Goal: Communication & Community: Answer question/provide support

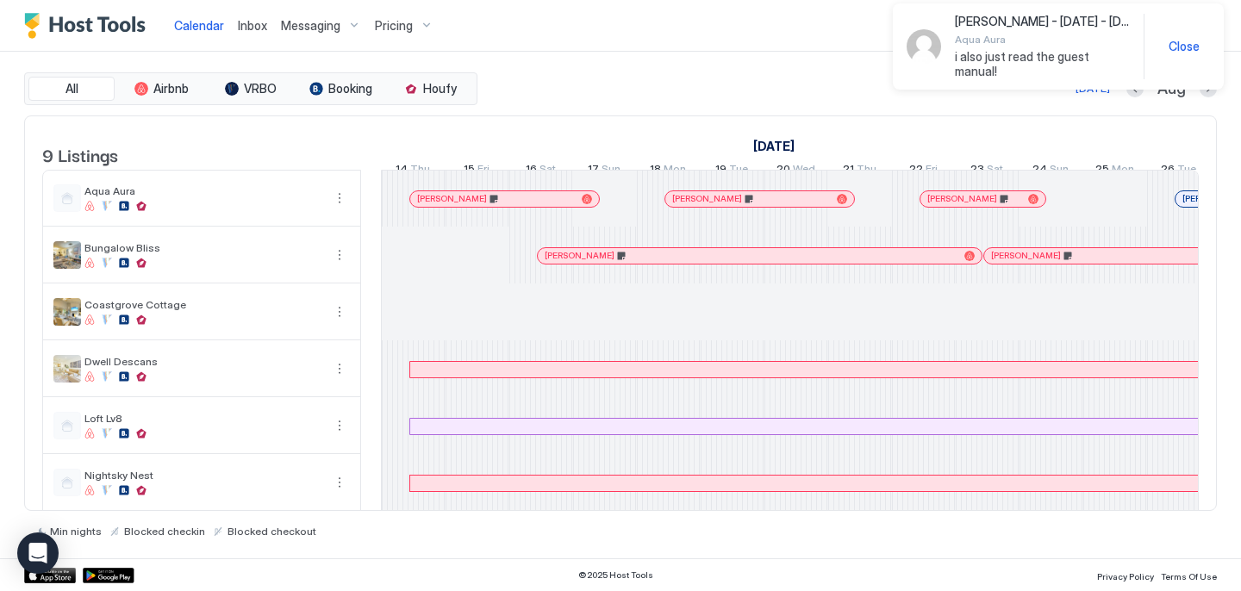
scroll to position [0, 958]
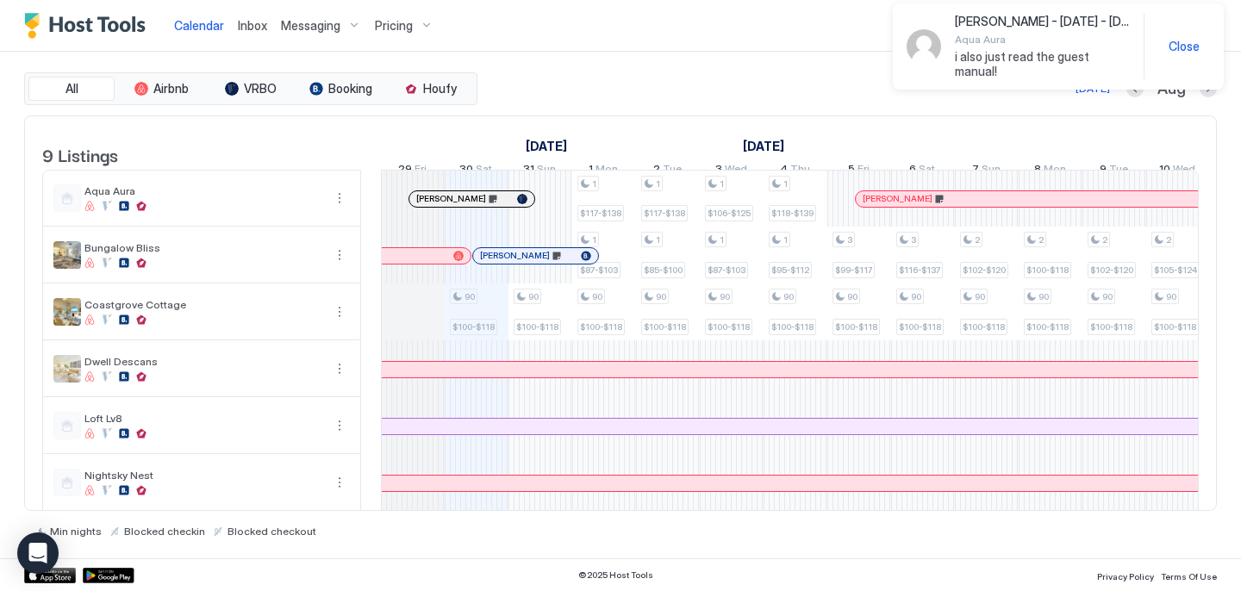
click at [258, 26] on span "Inbox" at bounding box center [252, 25] width 29 height 15
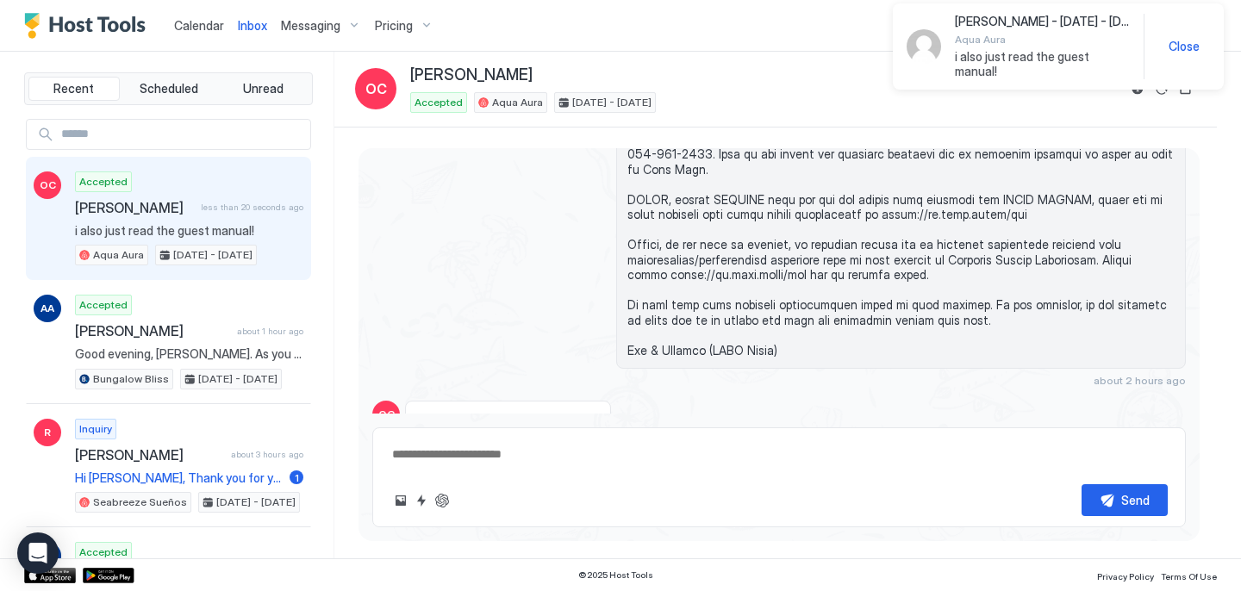
scroll to position [2030, 0]
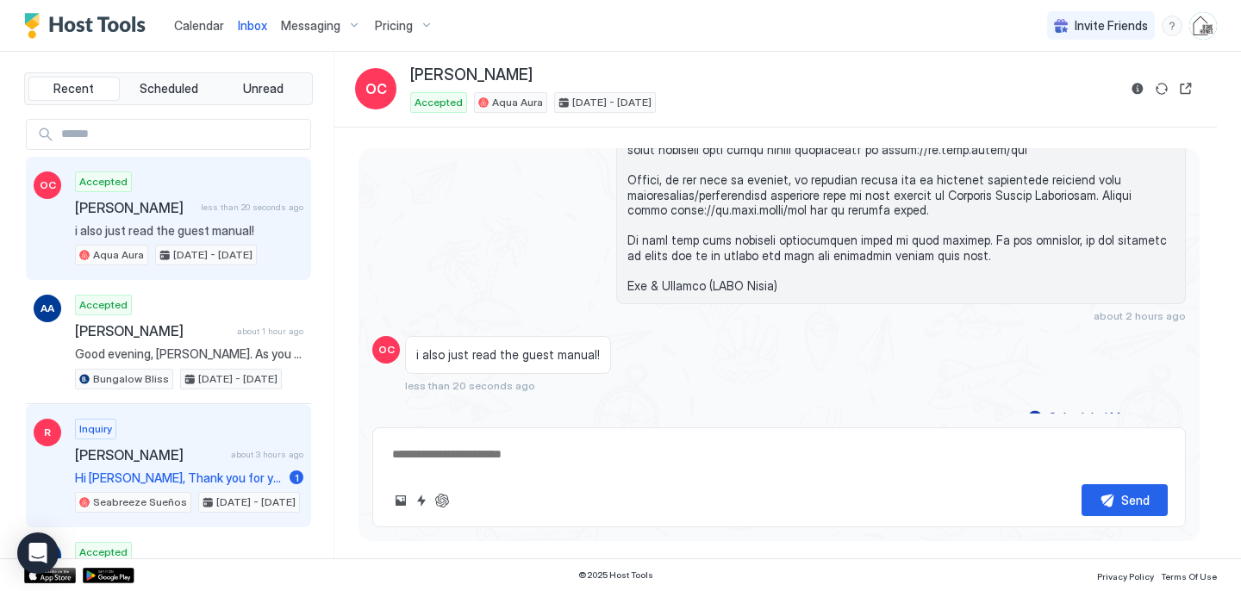
click at [183, 462] on span "[PERSON_NAME]" at bounding box center [149, 454] width 149 height 17
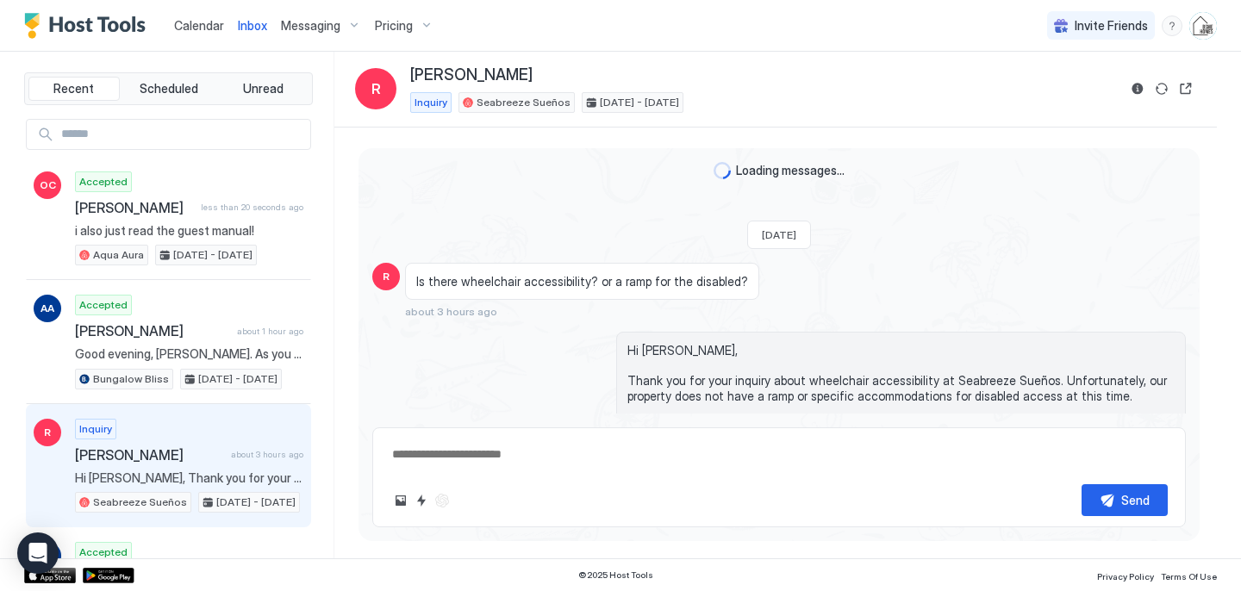
scroll to position [79, 0]
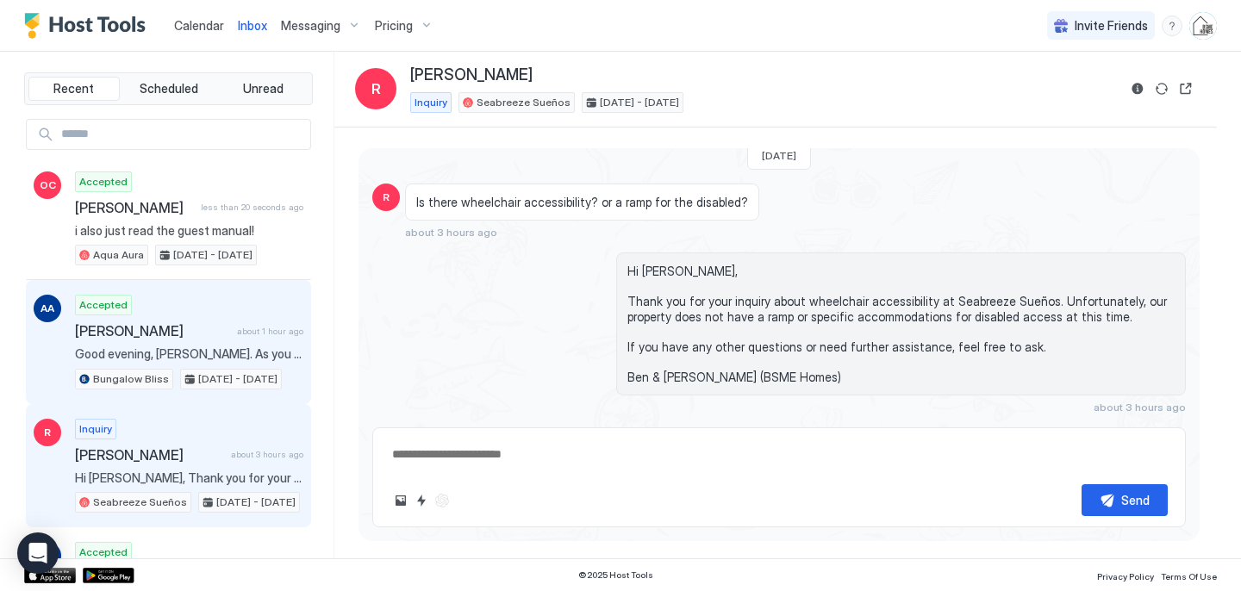
click at [236, 351] on span "Good evening, [PERSON_NAME]. As you settle in for the night, we wanted to thank…" at bounding box center [189, 355] width 228 height 16
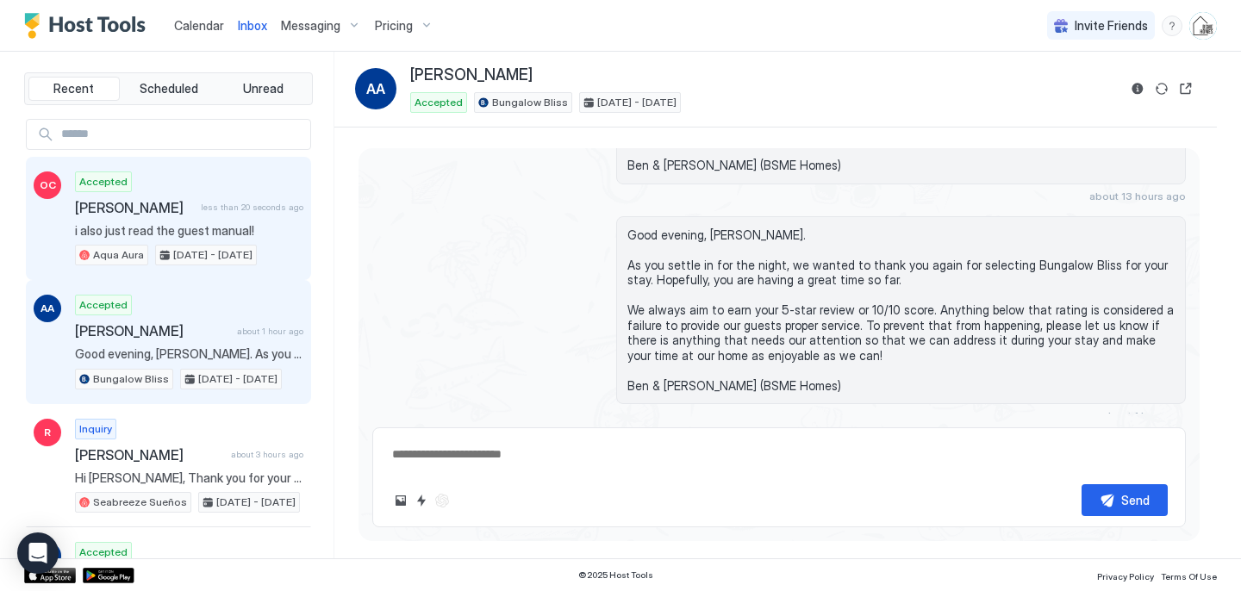
click at [227, 222] on div "Accepted [PERSON_NAME] less than 20 seconds ago i also just read the guest manu…" at bounding box center [189, 219] width 228 height 95
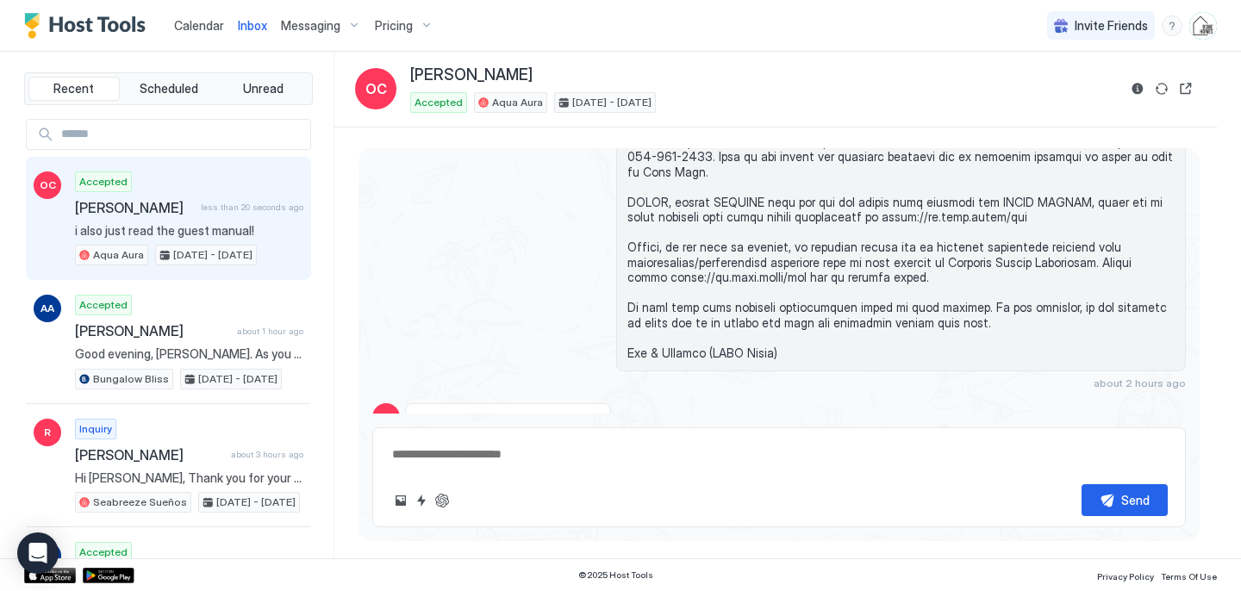
scroll to position [2030, 0]
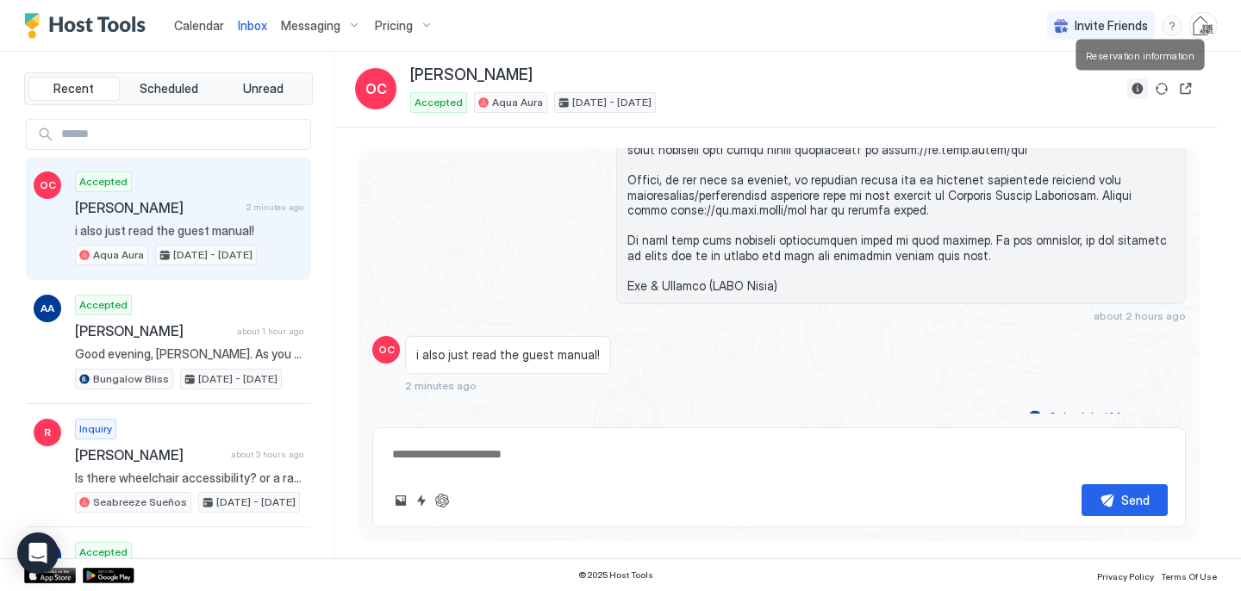
click at [1140, 90] on button "Reservation information" at bounding box center [1137, 88] width 21 height 21
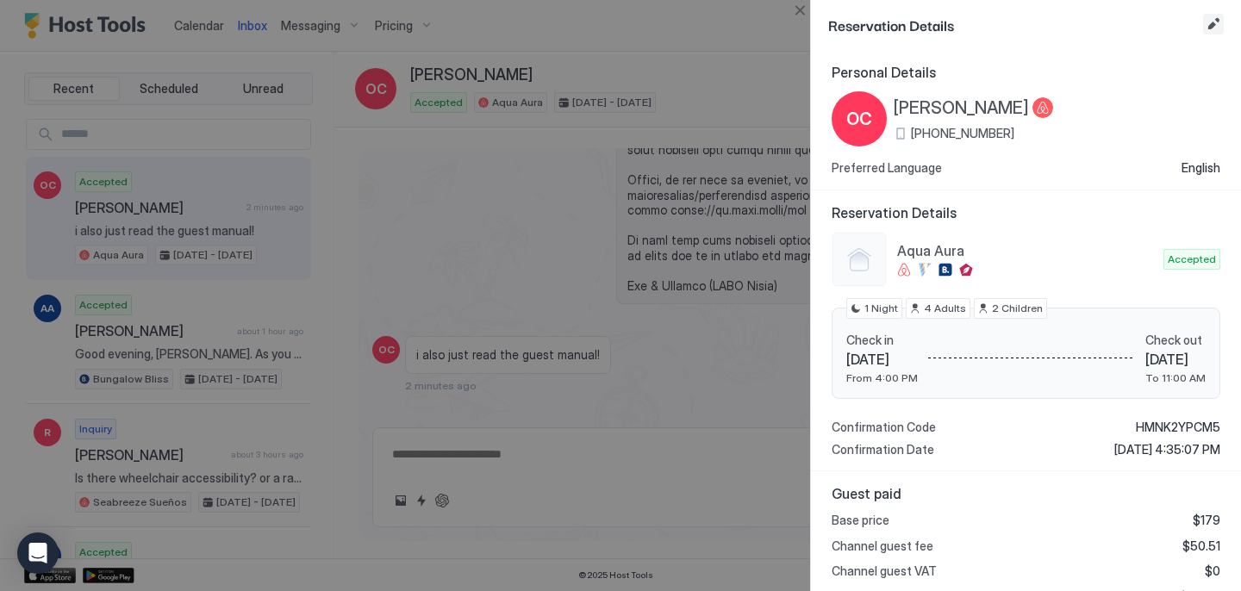
click at [1216, 22] on button "Edit reservation" at bounding box center [1213, 24] width 21 height 21
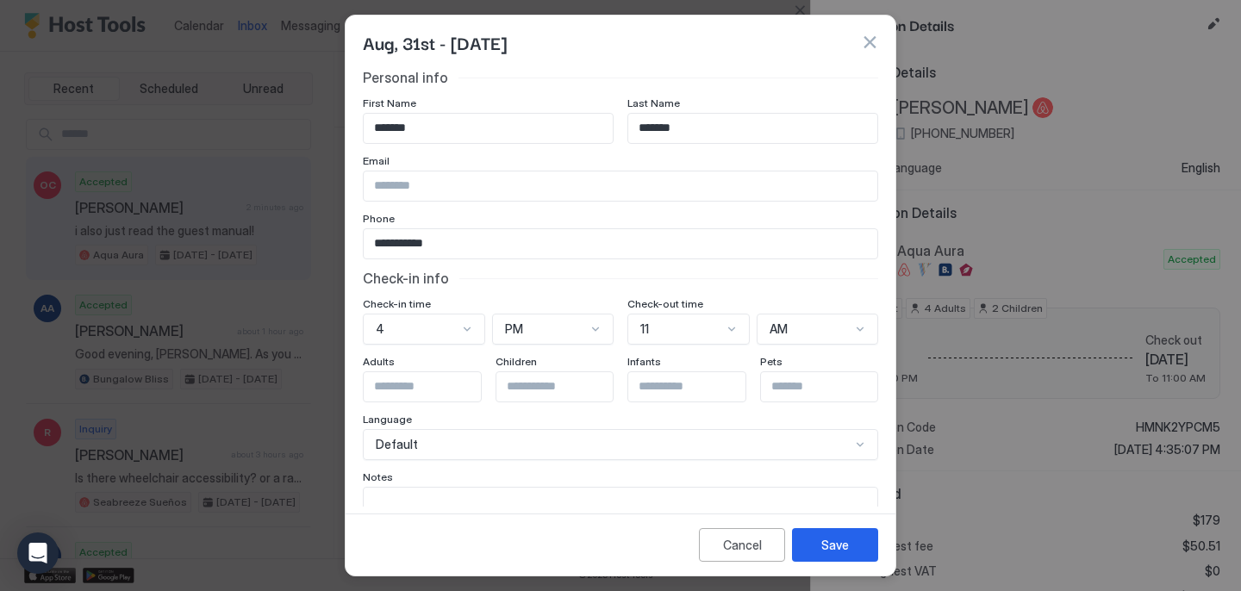
scroll to position [84, 0]
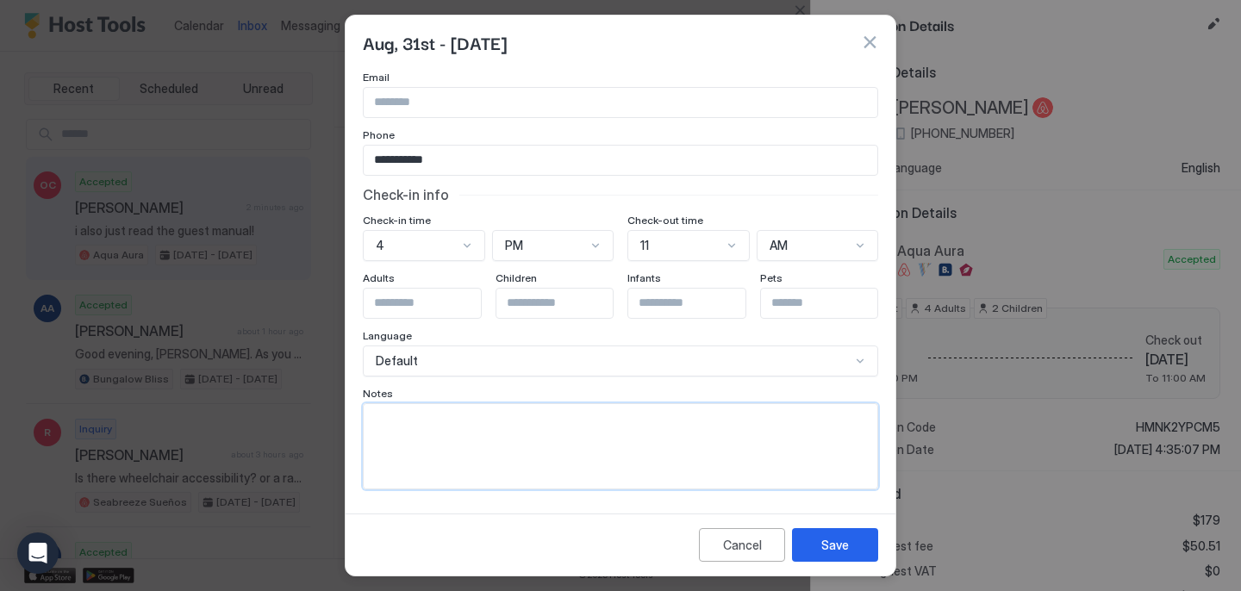
click at [654, 457] on textarea "Input Field" at bounding box center [621, 446] width 514 height 84
type textarea "**********"
click at [863, 540] on button "Save" at bounding box center [835, 545] width 86 height 34
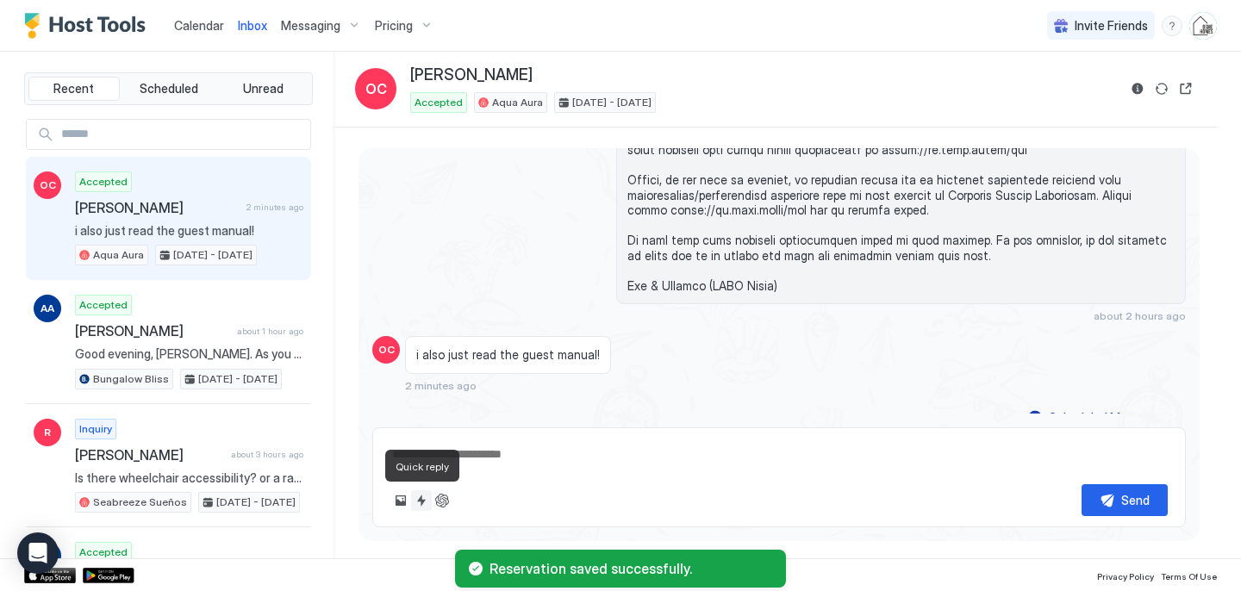
click at [420, 500] on button "Quick reply" at bounding box center [421, 500] width 21 height 21
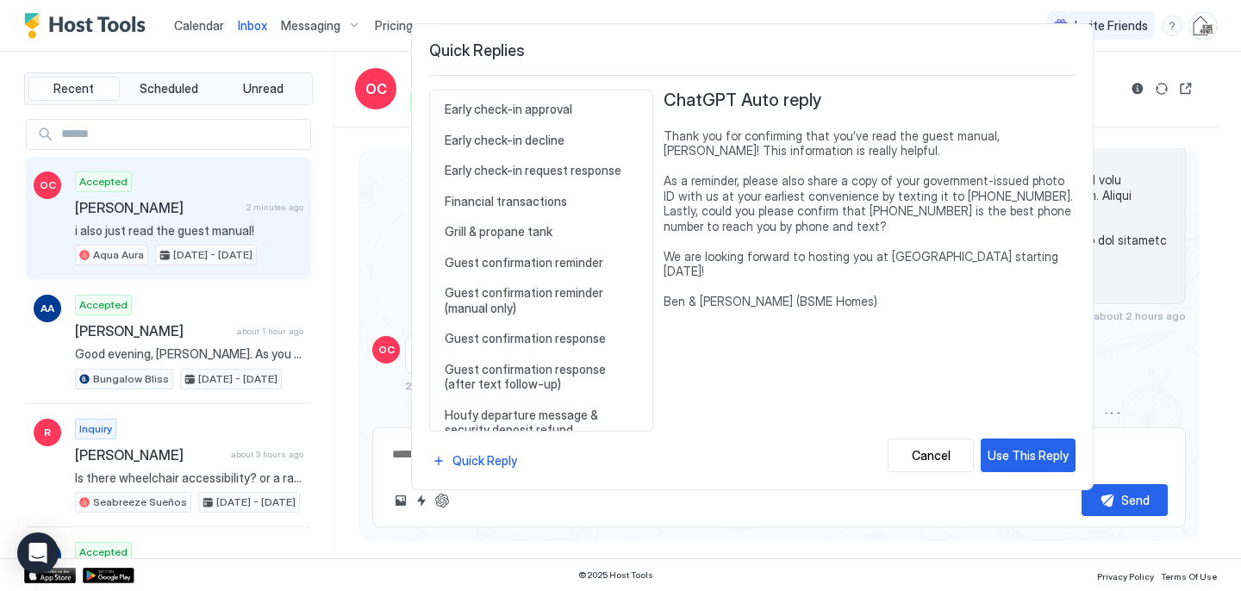
scroll to position [708, 0]
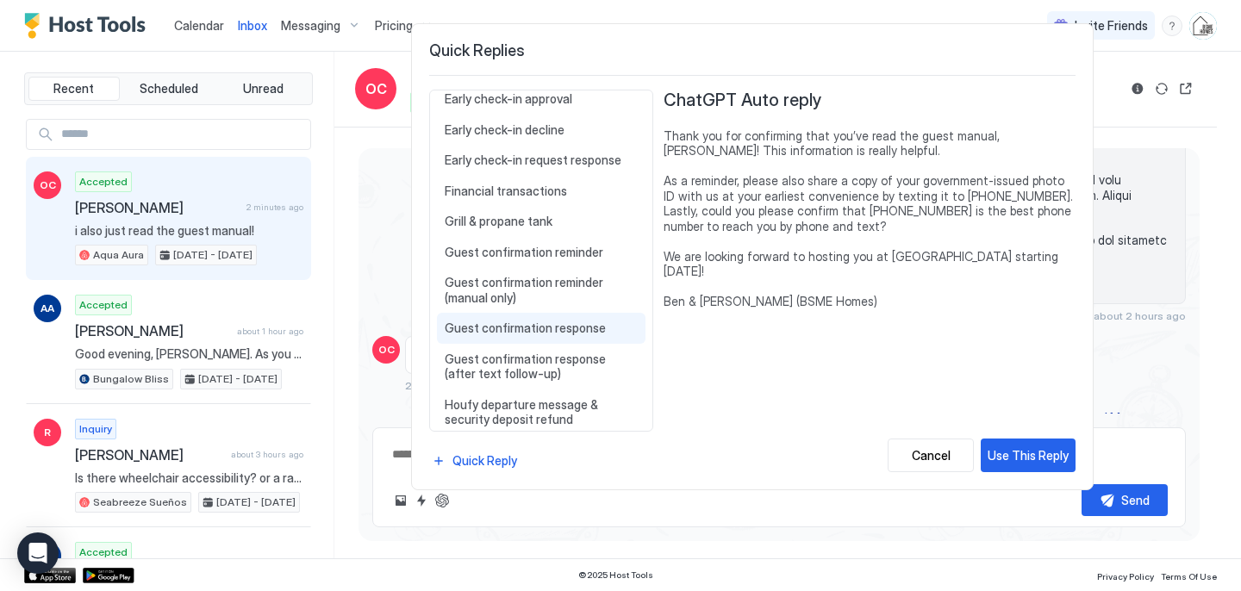
click at [526, 324] on span "Guest confirmation response" at bounding box center [541, 329] width 193 height 16
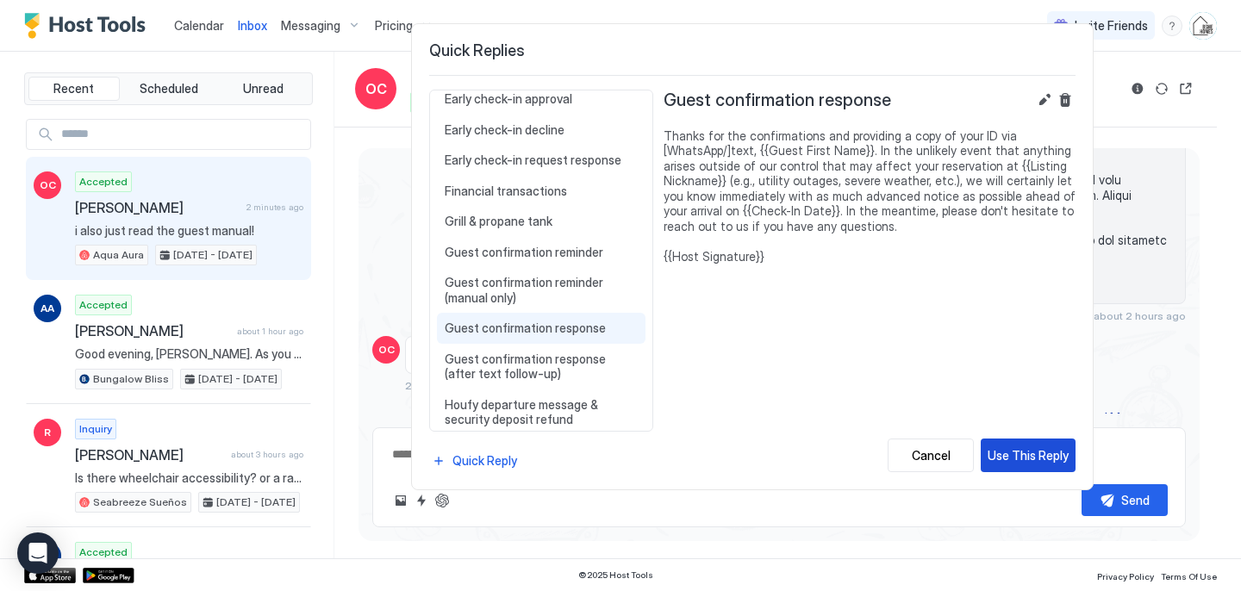
click at [1033, 461] on div "Use This Reply" at bounding box center [1028, 455] width 81 height 18
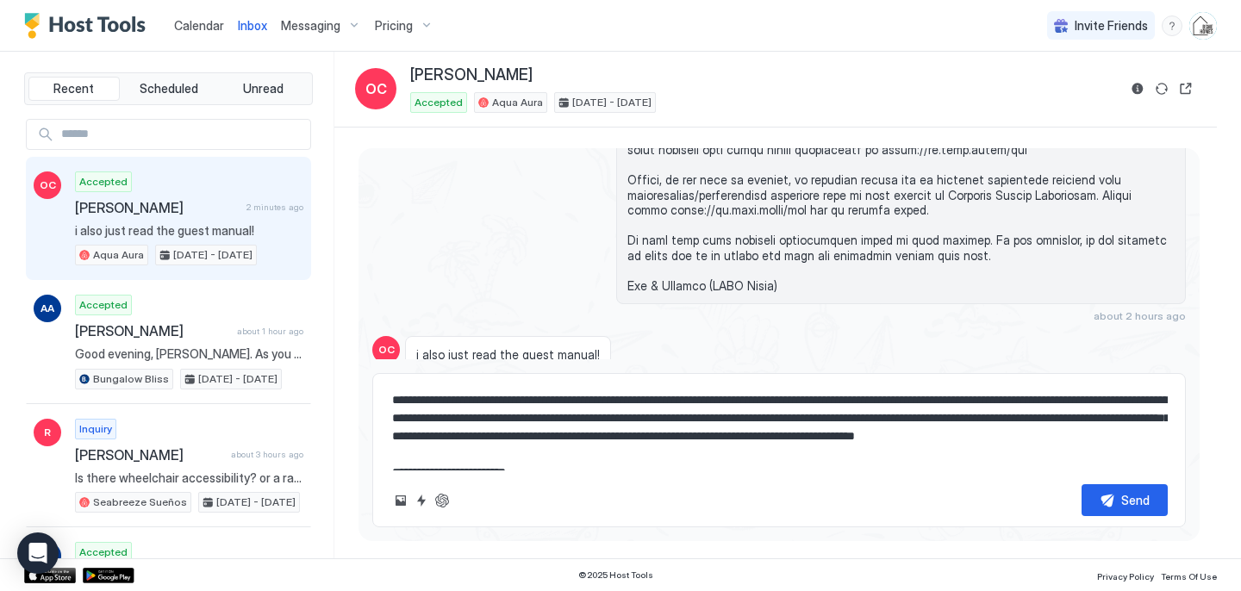
click at [755, 399] on textarea "**********" at bounding box center [778, 427] width 777 height 86
click at [805, 398] on textarea "**********" at bounding box center [778, 427] width 777 height 86
click at [660, 435] on textarea "**********" at bounding box center [778, 427] width 777 height 86
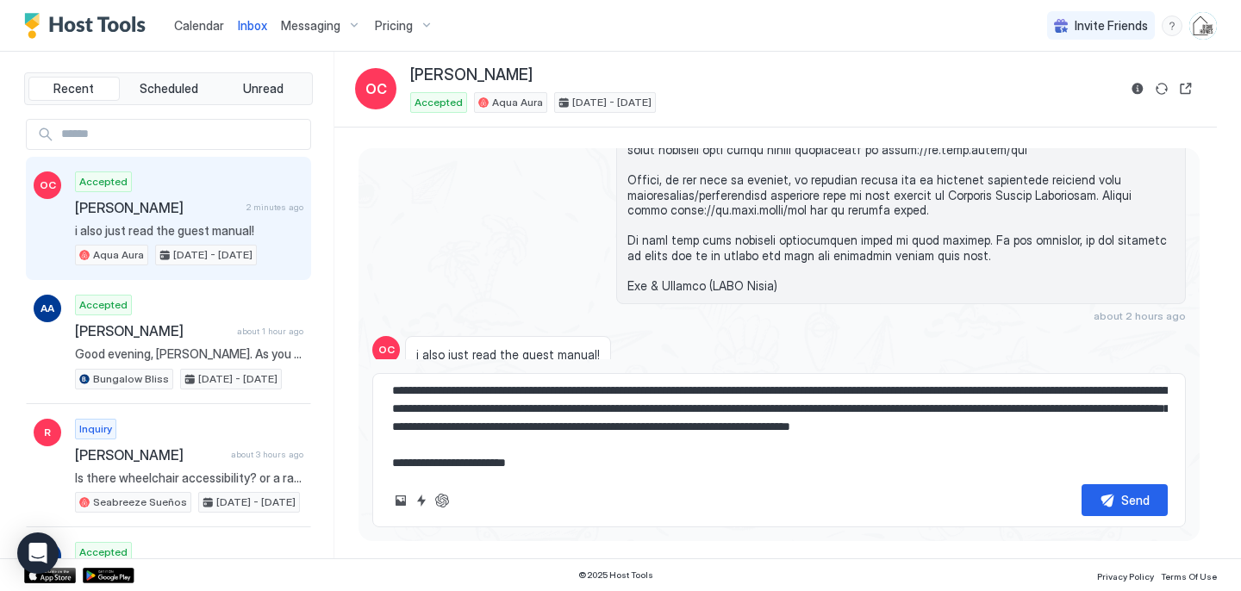
scroll to position [36, 0]
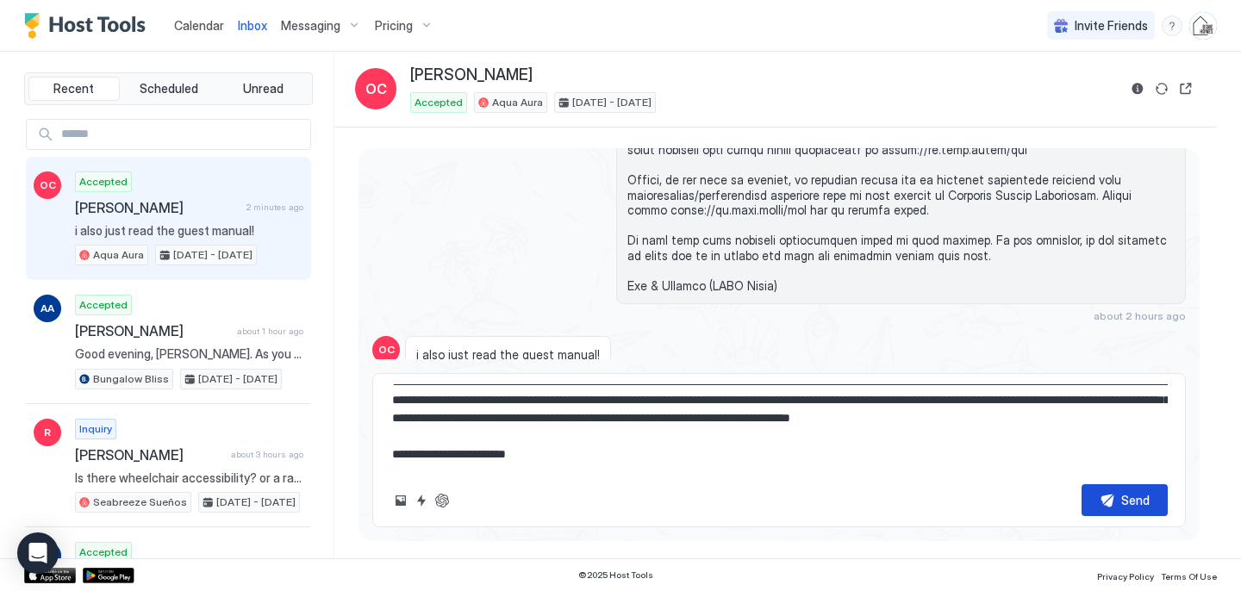
type textarea "**********"
click at [1119, 494] on button "Send" at bounding box center [1125, 500] width 86 height 32
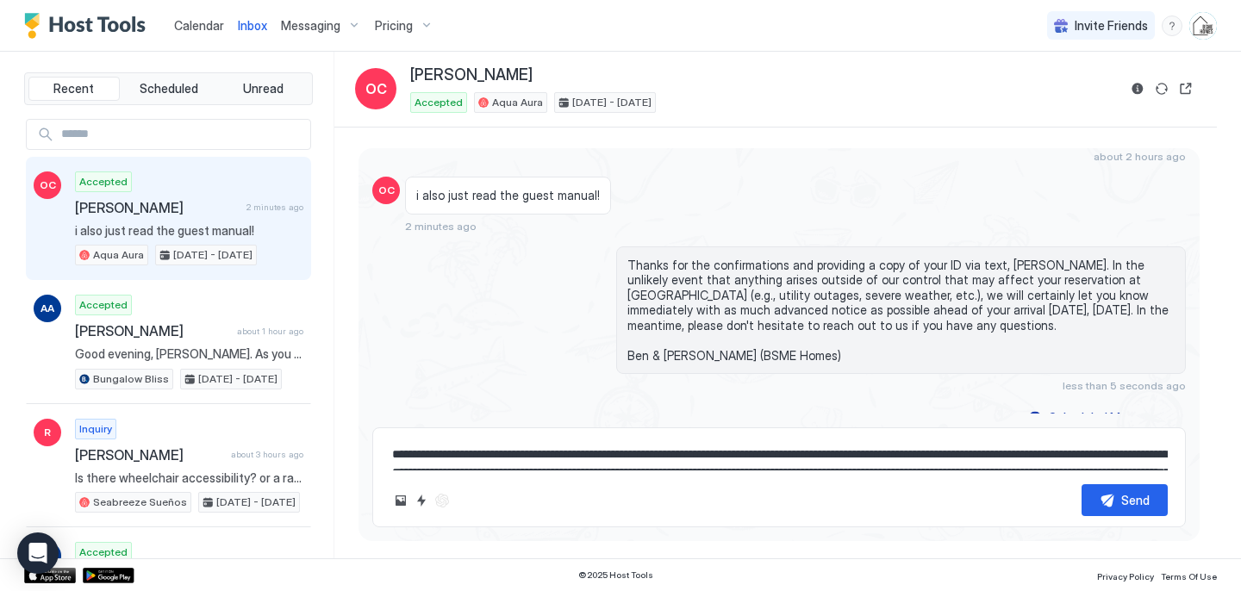
click at [195, 28] on span "Calendar" at bounding box center [199, 25] width 50 height 15
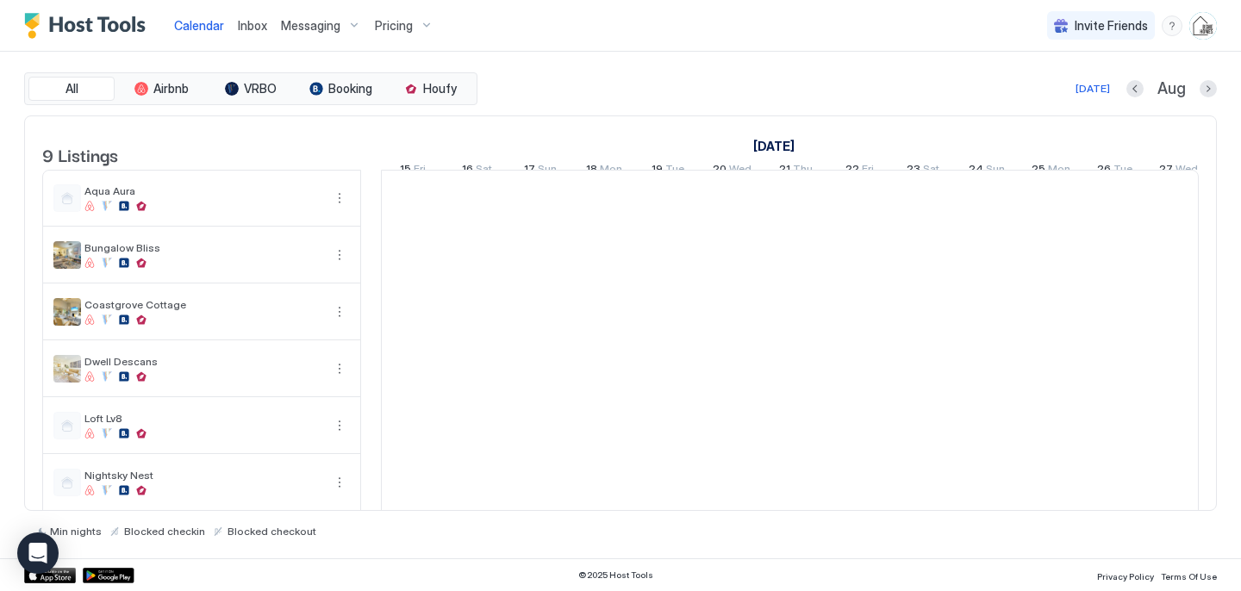
scroll to position [0, 958]
